Goal: Check status: Check status

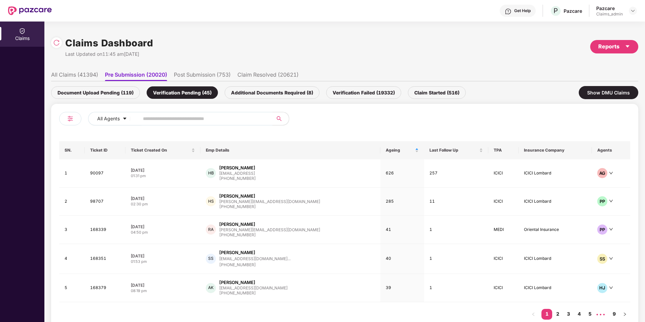
scroll to position [17, 0]
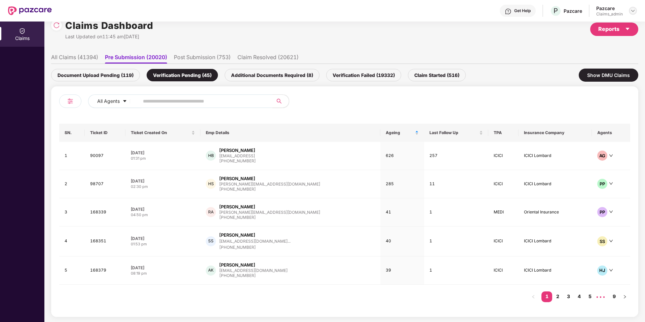
click at [629, 12] on div at bounding box center [633, 11] width 8 height 8
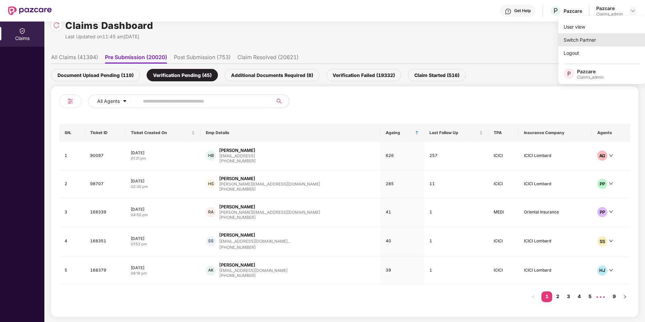
click at [592, 39] on div "Switch Partner" at bounding box center [601, 39] width 87 height 13
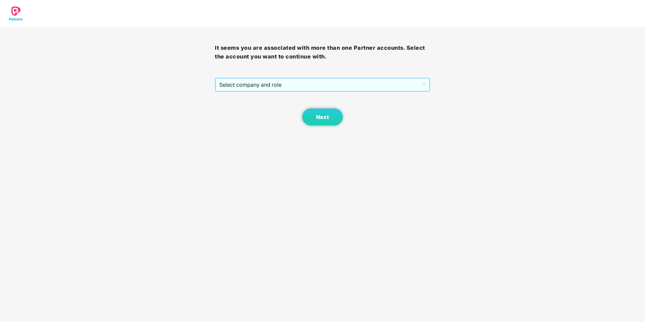
click at [352, 88] on span "Select company and role" at bounding box center [322, 84] width 206 height 13
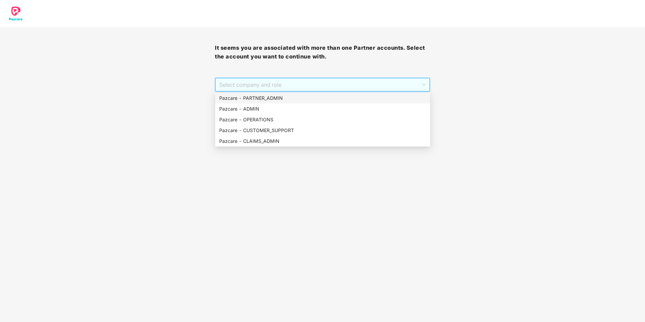
click at [317, 101] on div "Pazcare - PARTNER_ADMIN" at bounding box center [322, 97] width 207 height 7
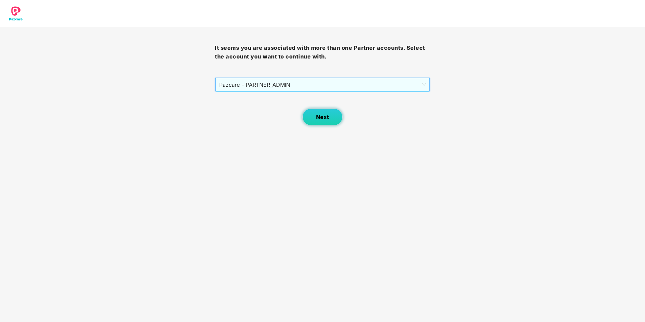
click at [321, 122] on button "Next" at bounding box center [322, 117] width 40 height 17
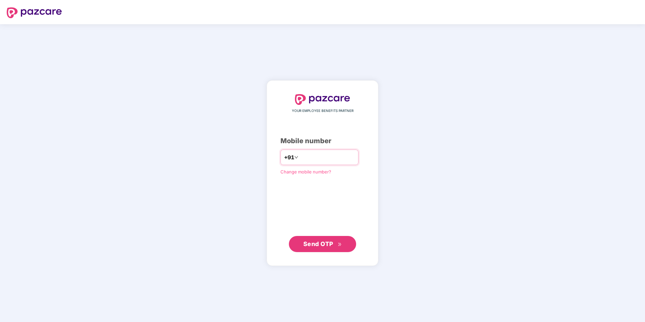
click at [327, 163] on div "+91" at bounding box center [319, 157] width 78 height 15
click at [335, 157] on input "number" at bounding box center [327, 157] width 55 height 11
type input "**********"
click at [339, 228] on div "**********" at bounding box center [322, 173] width 84 height 158
click at [339, 245] on icon "double-right" at bounding box center [340, 244] width 4 height 4
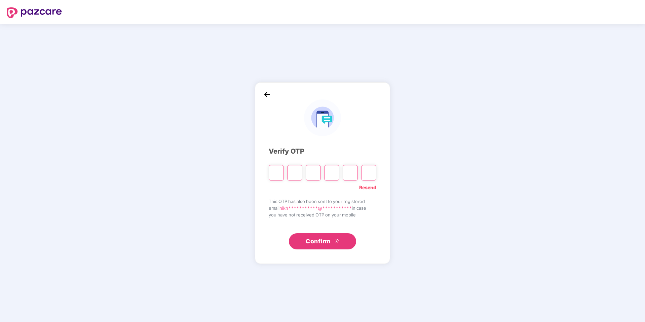
type input "*"
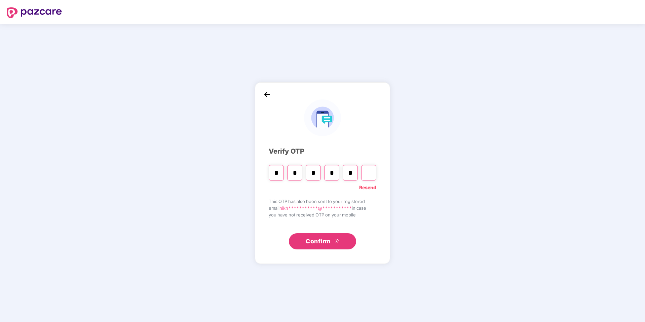
type input "*"
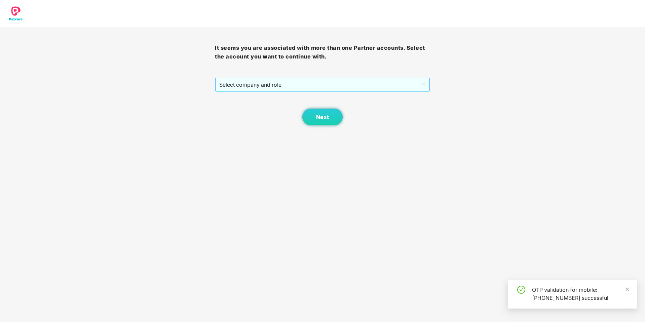
click at [307, 86] on span "Select company and role" at bounding box center [322, 84] width 206 height 13
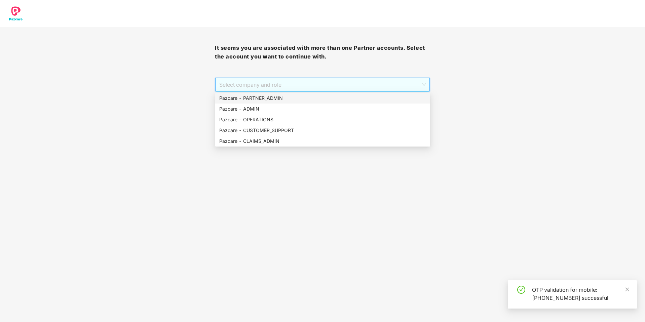
click at [299, 99] on div "Pazcare - PARTNER_ADMIN" at bounding box center [322, 97] width 207 height 7
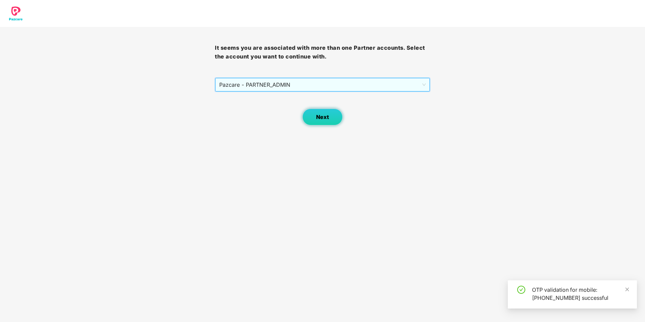
click at [314, 119] on button "Next" at bounding box center [322, 117] width 40 height 17
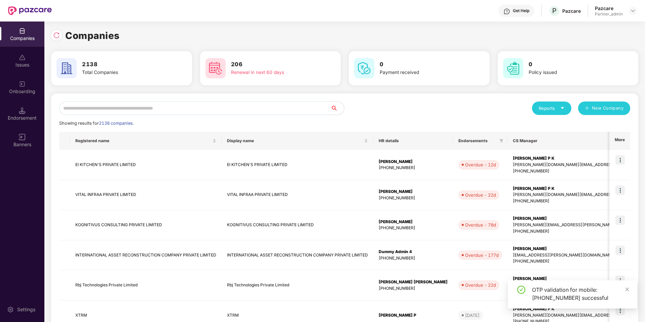
click at [268, 107] on input "text" at bounding box center [194, 108] width 271 height 13
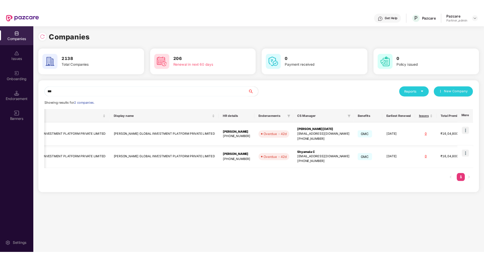
scroll to position [0, 73]
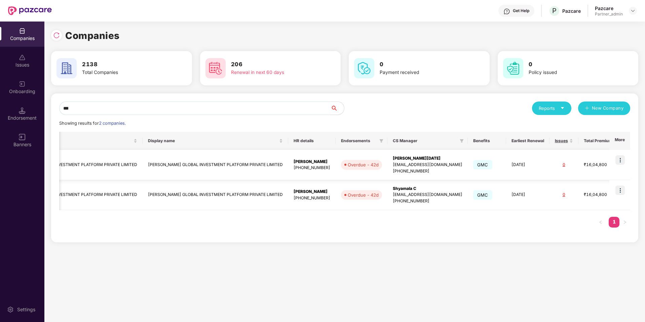
type input "***"
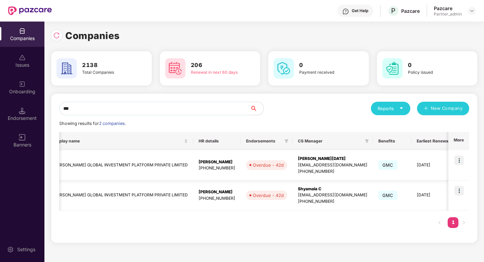
scroll to position [0, 176]
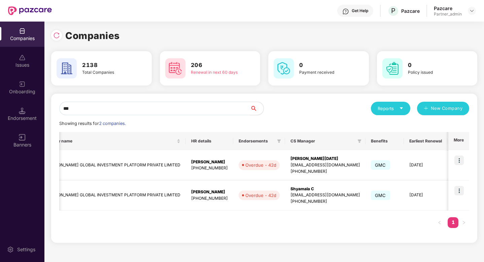
click at [462, 190] on img at bounding box center [458, 190] width 9 height 9
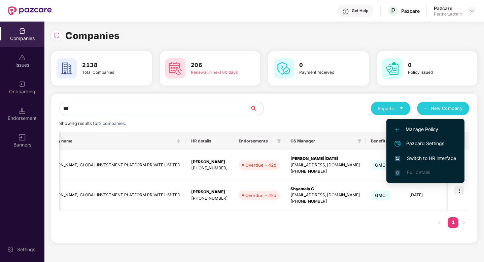
click at [432, 157] on span "Switch to HR interface" at bounding box center [424, 157] width 61 height 7
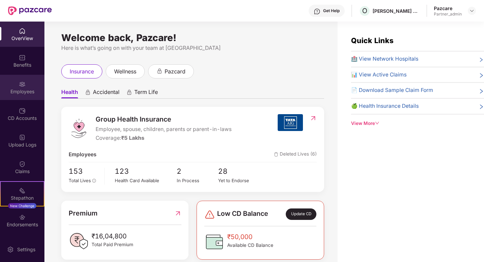
click at [22, 82] on img at bounding box center [22, 84] width 7 height 7
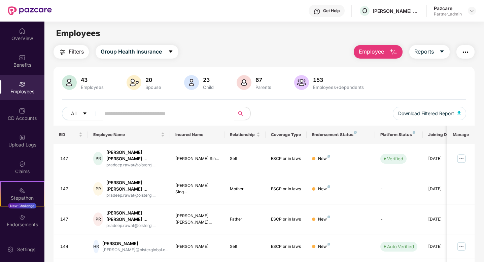
click at [151, 114] on input "text" at bounding box center [164, 113] width 121 height 10
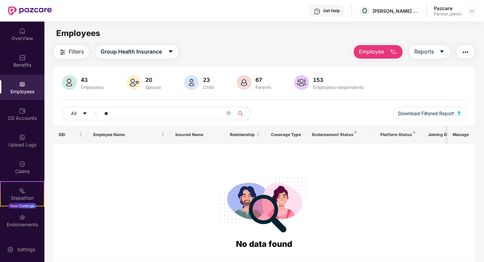
type input "*"
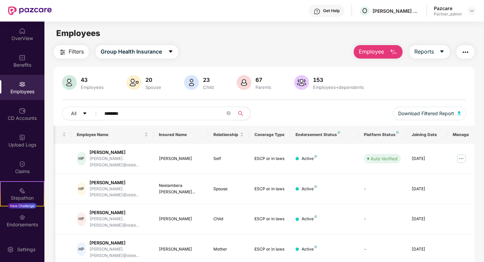
type input "********"
click at [19, 56] on img at bounding box center [22, 57] width 7 height 7
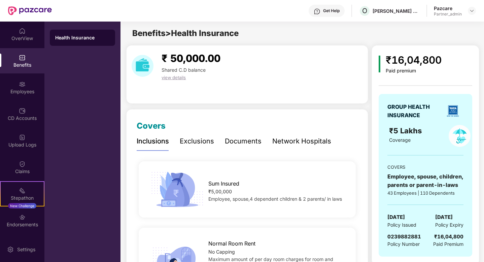
click at [22, 61] on div "Benefits" at bounding box center [22, 60] width 44 height 25
click at [19, 85] on img at bounding box center [22, 84] width 7 height 7
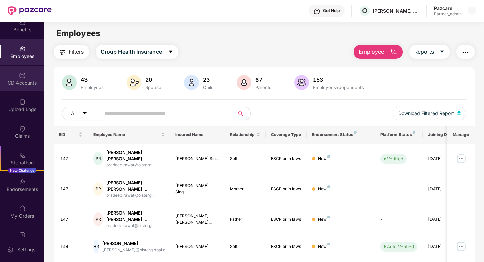
scroll to position [40, 0]
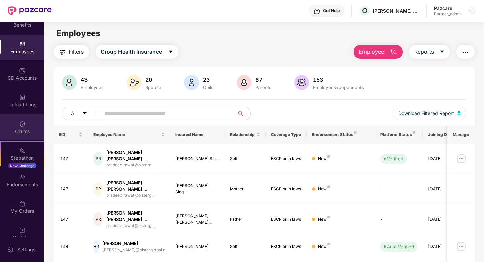
click at [24, 125] on img at bounding box center [22, 123] width 7 height 7
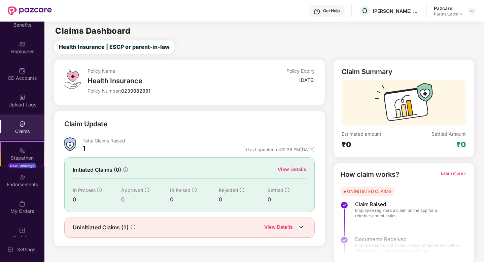
scroll to position [2, 0]
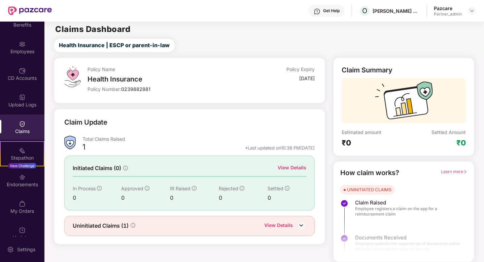
click at [292, 227] on div "View Details" at bounding box center [278, 225] width 29 height 9
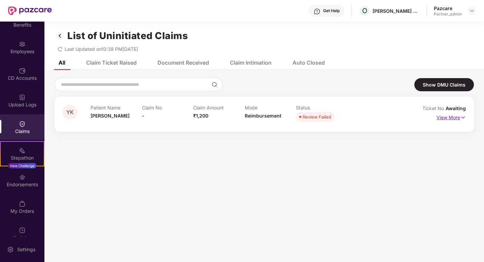
click at [464, 116] on img at bounding box center [463, 117] width 6 height 7
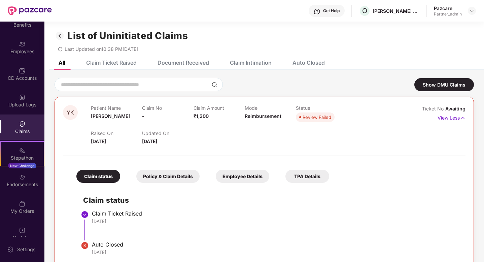
scroll to position [22, 0]
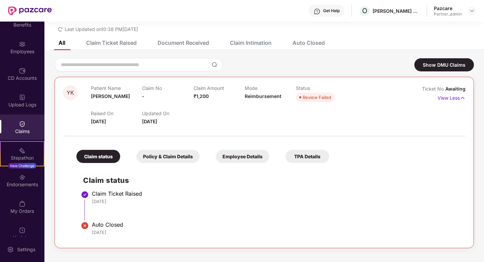
click at [59, 28] on icon "redo" at bounding box center [60, 29] width 5 height 5
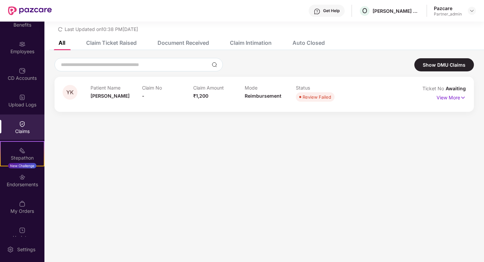
click at [311, 43] on div "Auto Closed" at bounding box center [308, 42] width 32 height 7
click at [255, 42] on div "Claim Intimation" at bounding box center [251, 42] width 42 height 7
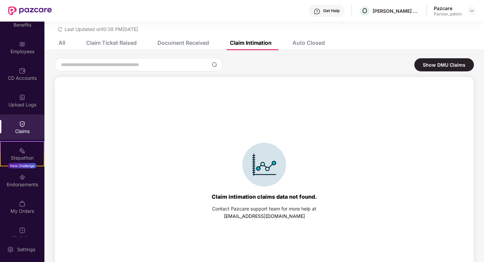
click at [191, 45] on div "Document Received" at bounding box center [182, 42] width 51 height 7
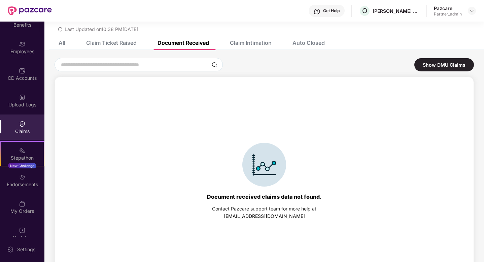
click at [127, 47] on div "Claim Ticket Raised" at bounding box center [106, 42] width 61 height 15
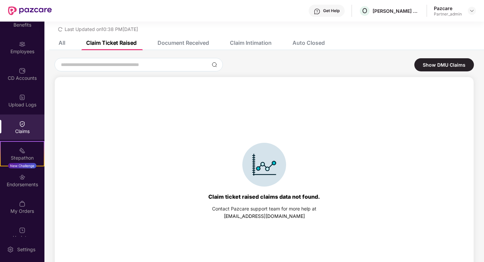
click at [63, 46] on div "All" at bounding box center [56, 42] width 17 height 15
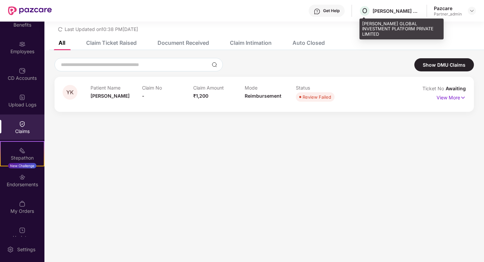
click at [400, 11] on div "[PERSON_NAME] GLOBAL INVESTMENT PLATFORM PRIVATE LIMITED" at bounding box center [395, 11] width 47 height 6
copy div "[PERSON_NAME] GLOBAL INVESTMENT PLATFORM PRIVATE LIMITED"
